Goal: Book appointment/travel/reservation

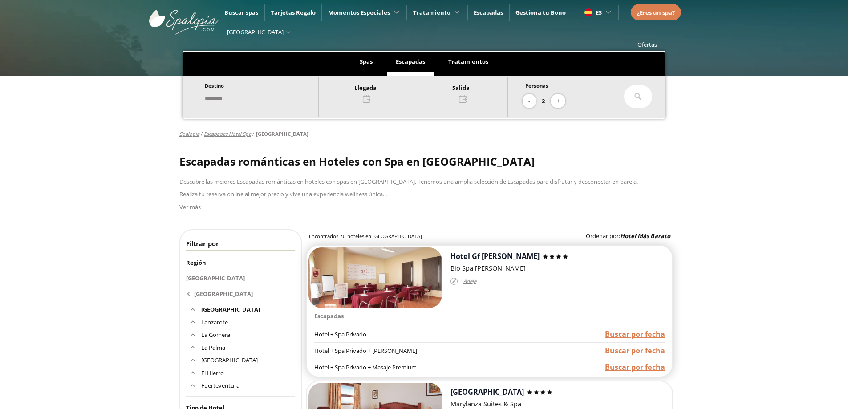
click at [638, 350] on span "Buscar por fecha" at bounding box center [635, 351] width 60 height 10
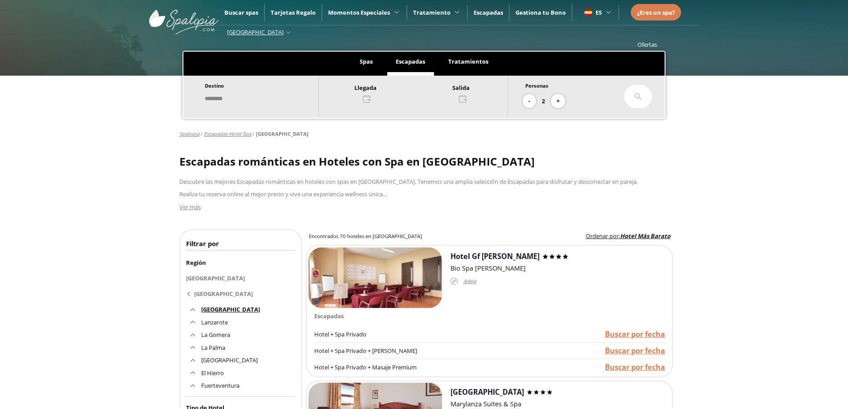
click at [369, 98] on div at bounding box center [413, 92] width 189 height 21
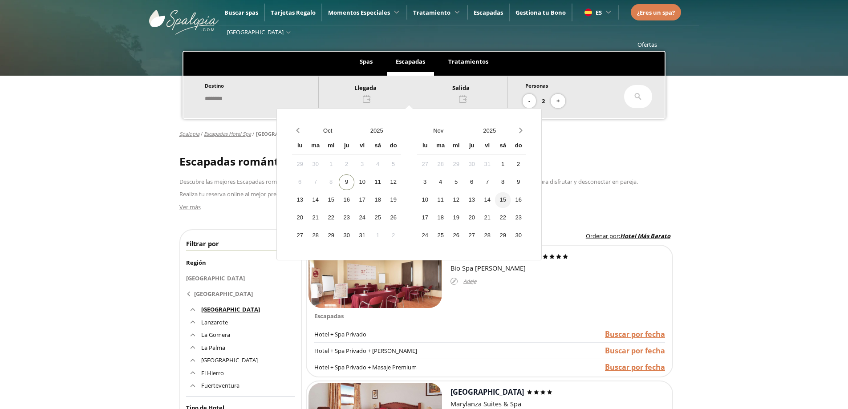
click at [511, 199] on div "15" at bounding box center [503, 200] width 16 height 16
click at [526, 201] on div "16" at bounding box center [519, 200] width 16 height 16
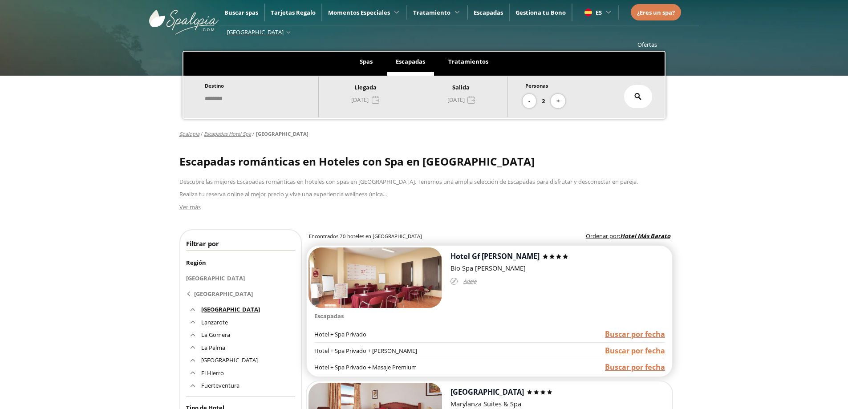
click at [639, 346] on span "Buscar por fecha" at bounding box center [635, 351] width 60 height 10
